Goal: Find specific page/section: Find specific page/section

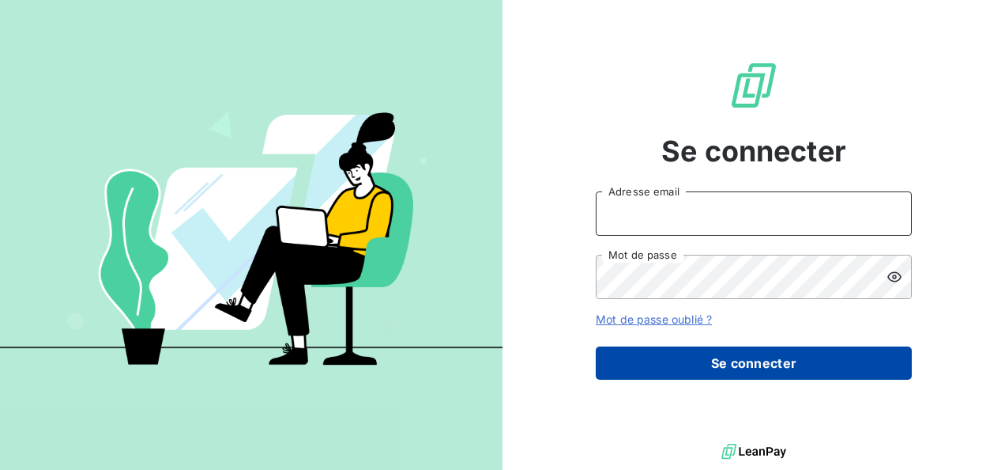
type input "[EMAIL_ADDRESS][DOMAIN_NAME]"
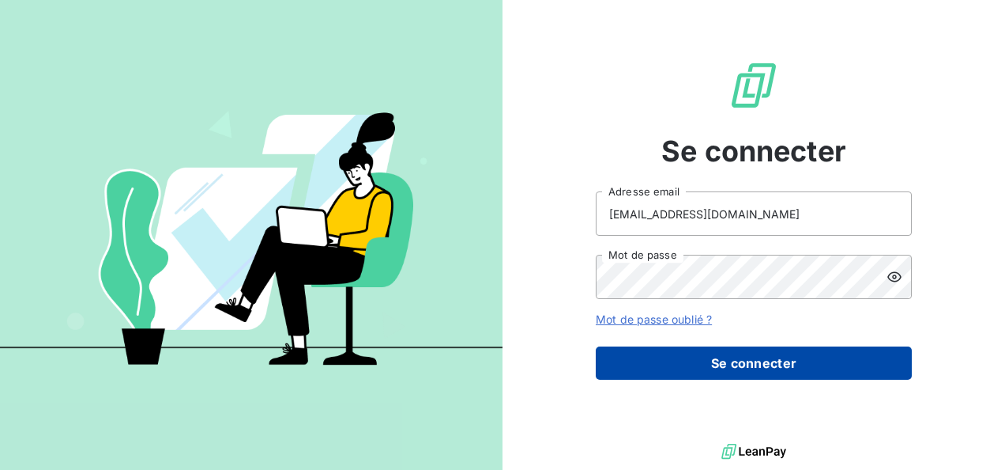
click at [730, 366] on button "Se connecter" at bounding box center [754, 362] width 316 height 33
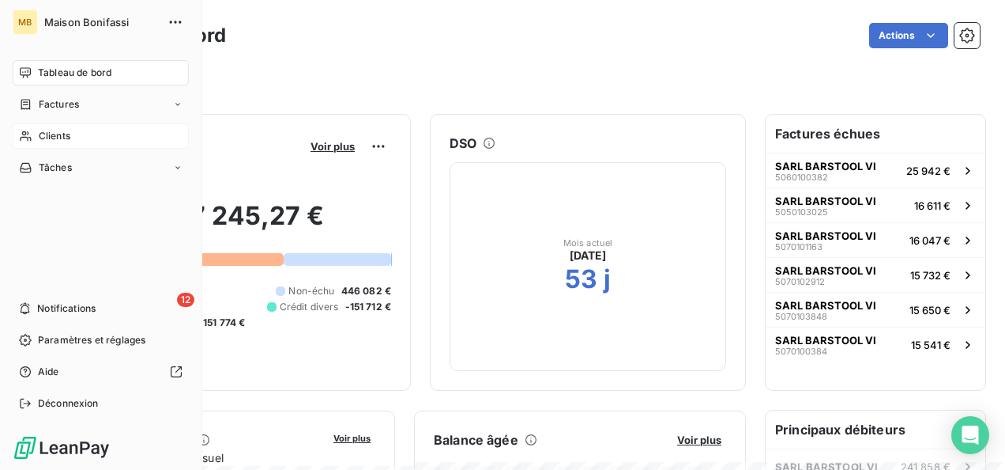
click at [54, 131] on span "Clients" at bounding box center [55, 136] width 32 height 14
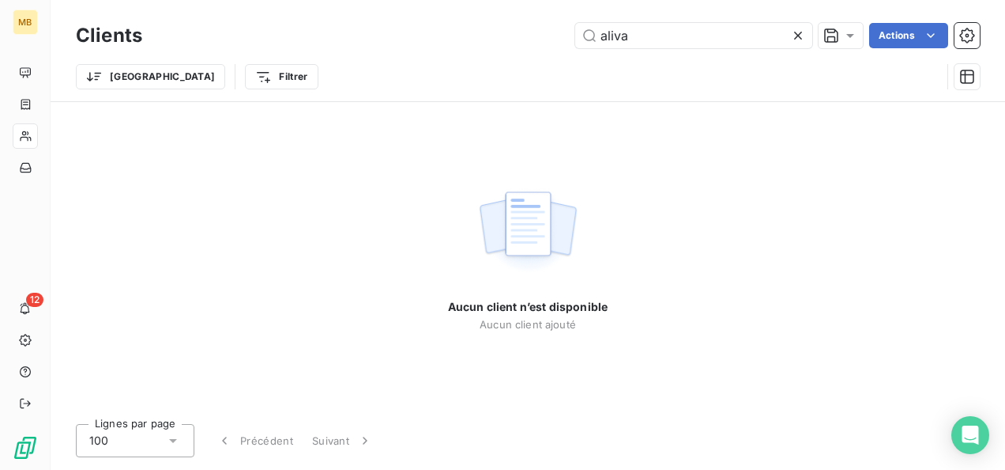
drag, startPoint x: 657, startPoint y: 37, endPoint x: 549, endPoint y: 20, distance: 109.7
click at [549, 20] on div "Clients aliva Actions" at bounding box center [528, 35] width 904 height 33
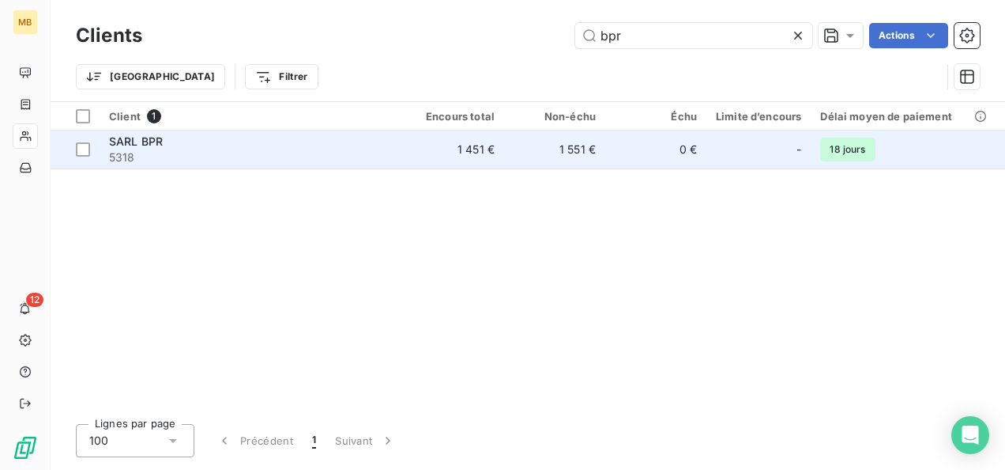
type input "bpr"
click at [243, 147] on div "SARL BPR" at bounding box center [251, 142] width 285 height 16
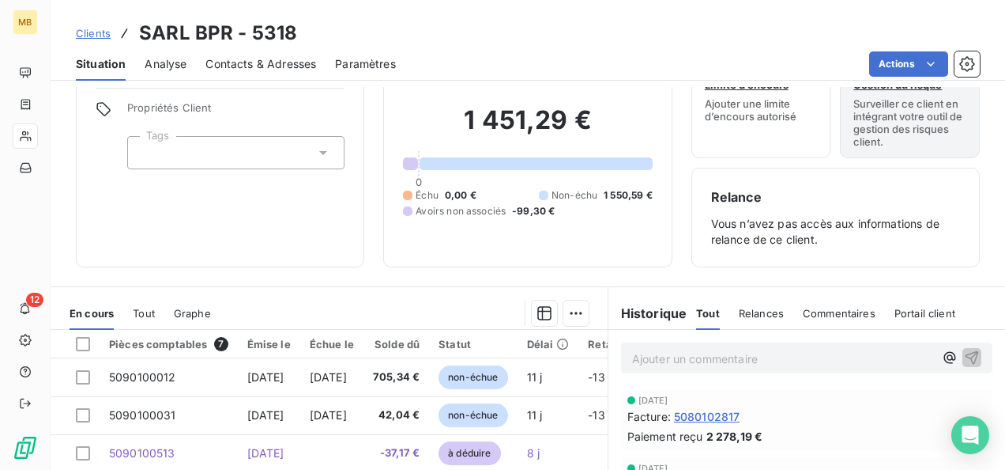
scroll to position [63, 0]
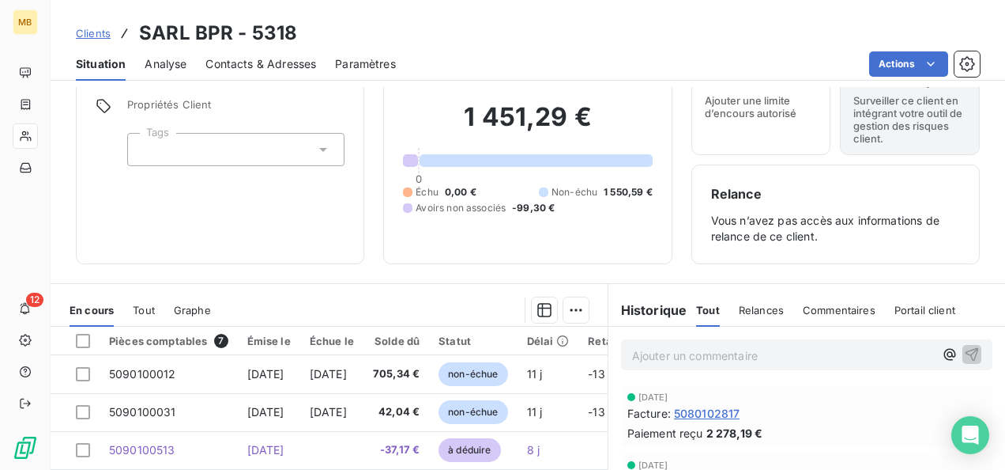
click at [764, 349] on p "Ajouter un commentaire ﻿" at bounding box center [783, 355] width 302 height 20
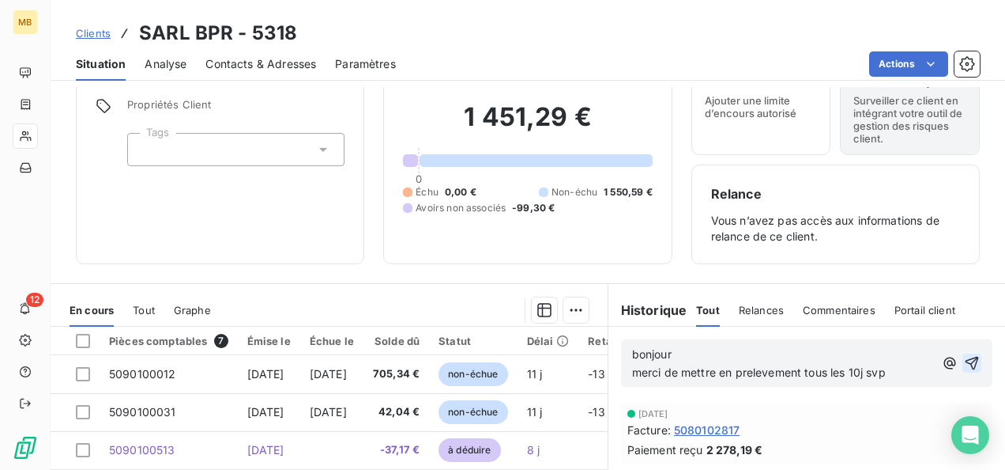
click at [966, 358] on icon "button" at bounding box center [972, 363] width 13 height 13
